Goal: Task Accomplishment & Management: Manage account settings

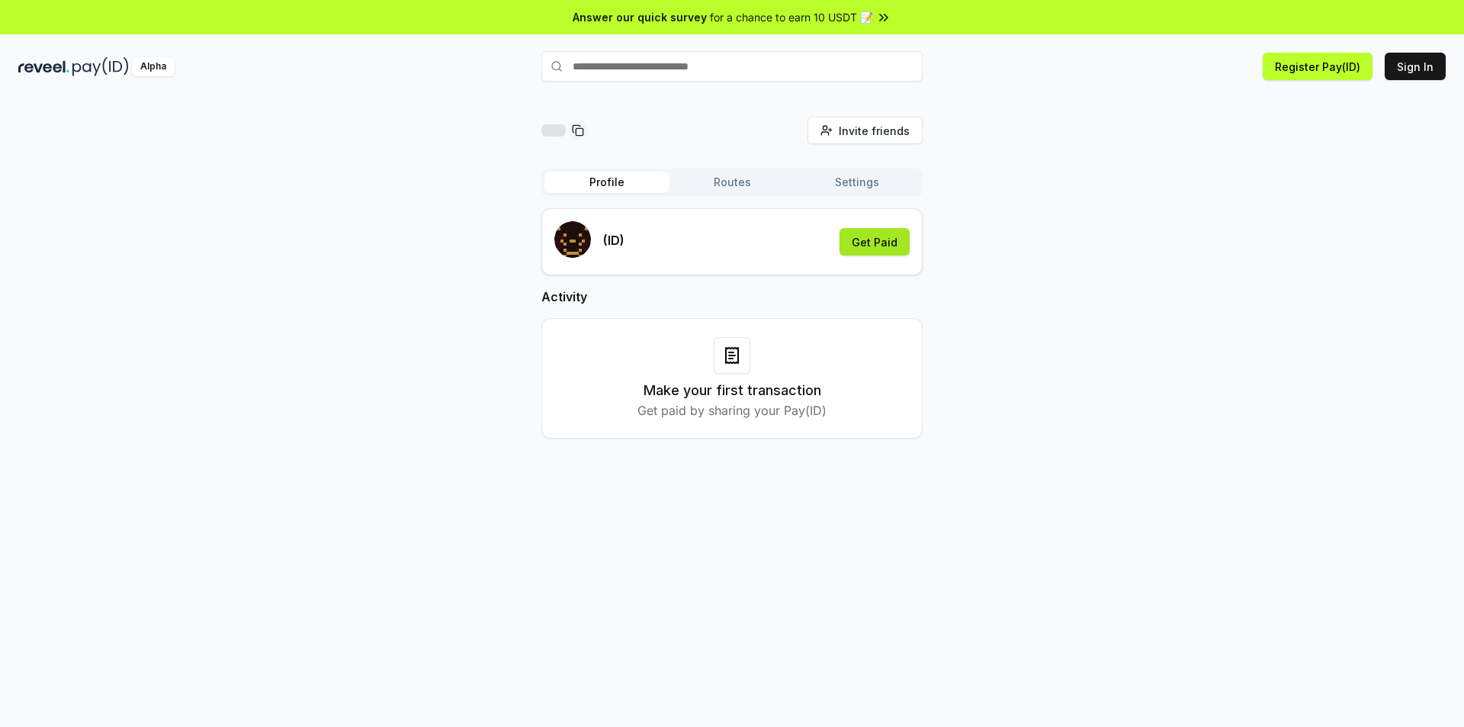
click at [882, 244] on button "Get Paid" at bounding box center [875, 241] width 70 height 27
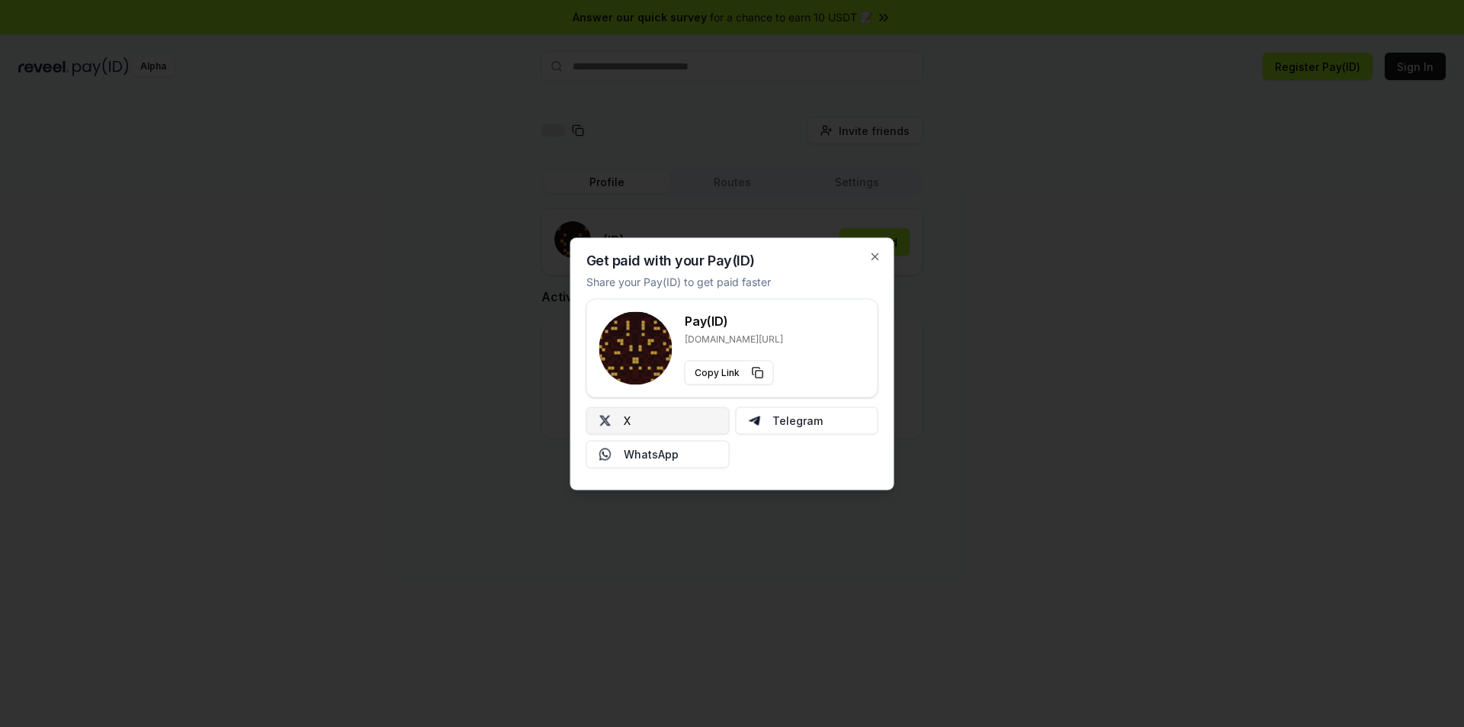
click at [654, 417] on button "X" at bounding box center [657, 419] width 143 height 27
click at [872, 256] on icon "button" at bounding box center [875, 256] width 12 height 12
